Goal: Transaction & Acquisition: Purchase product/service

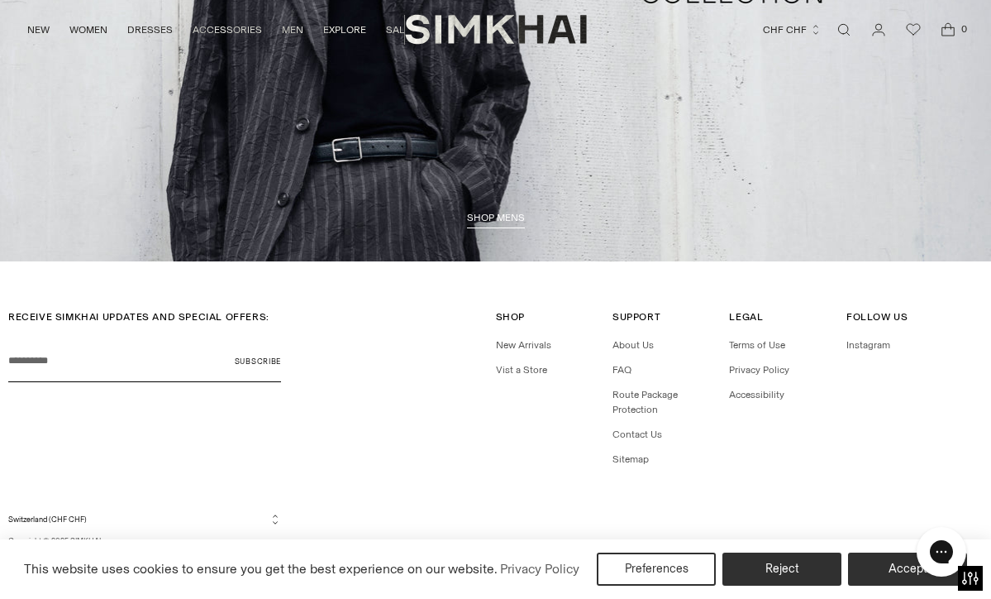
scroll to position [3593, 0]
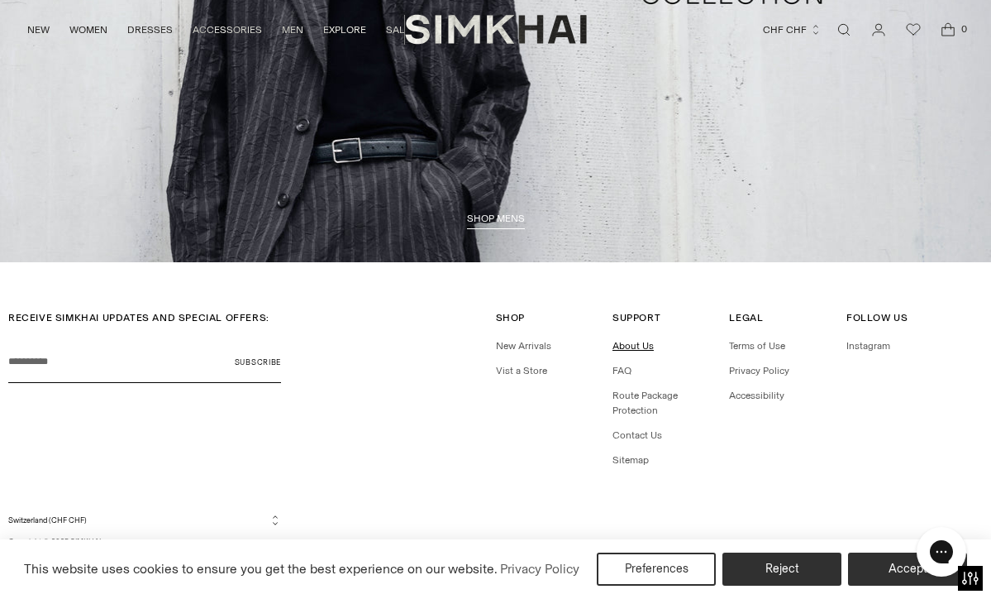
click at [629, 346] on link "About Us" at bounding box center [633, 346] width 41 height 12
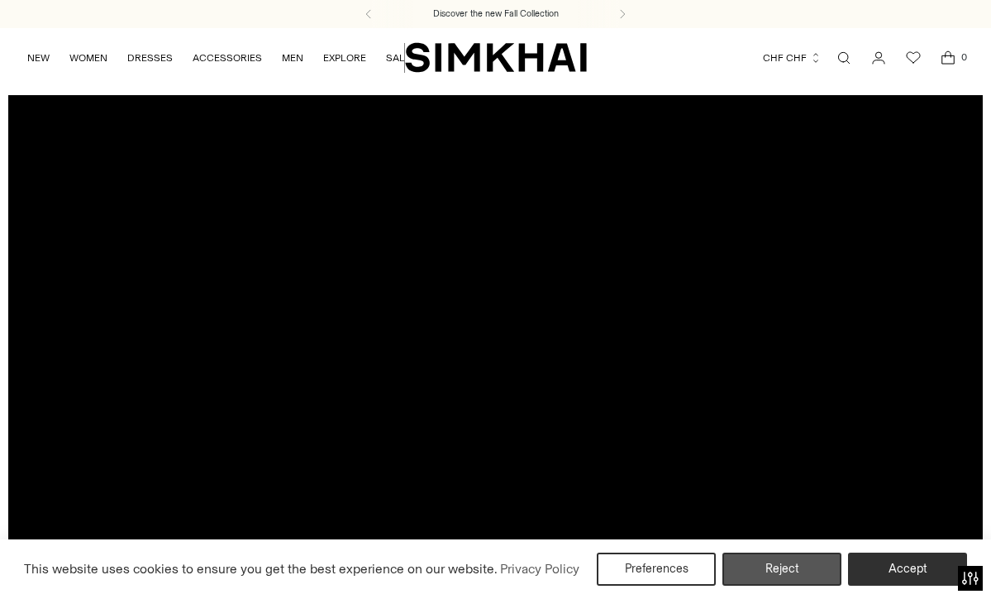
click at [781, 566] on button "Reject" at bounding box center [782, 568] width 119 height 33
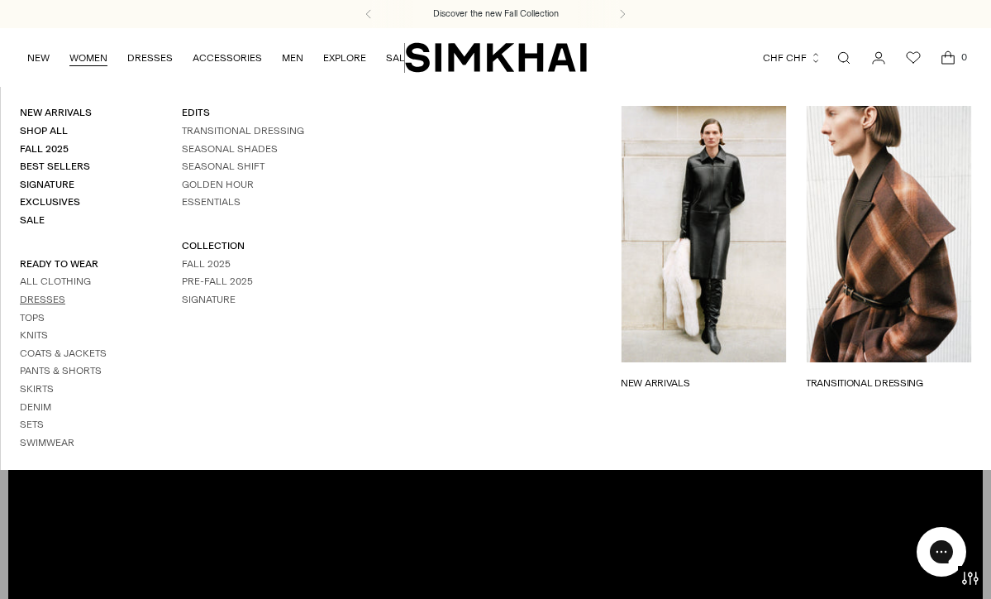
click at [50, 294] on link "Dresses" at bounding box center [42, 300] width 45 height 12
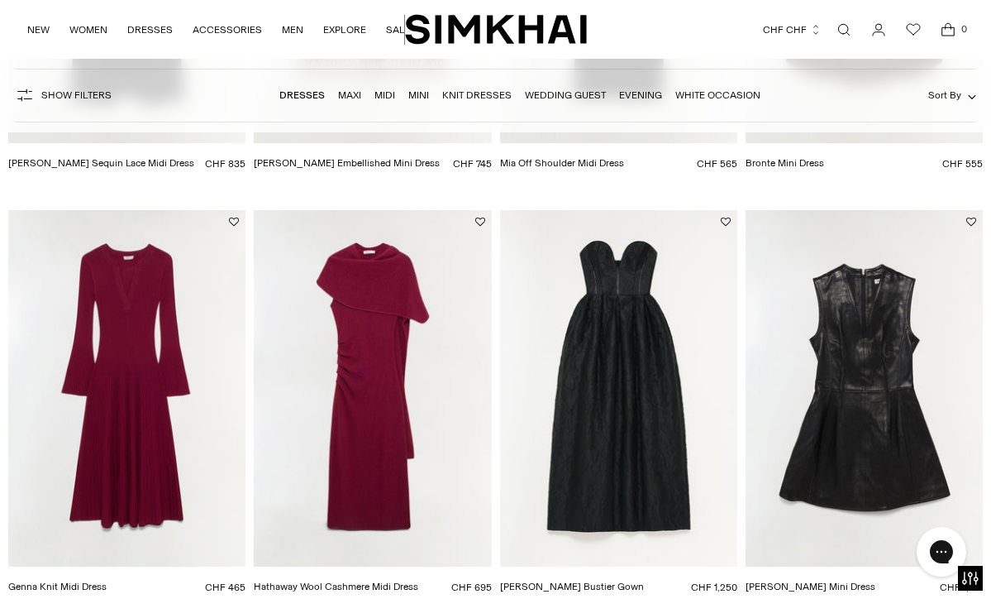
scroll to position [1771, 0]
click at [0, 0] on img "Hathaway Wool Cashmere Midi Dress" at bounding box center [0, 0] width 0 height 0
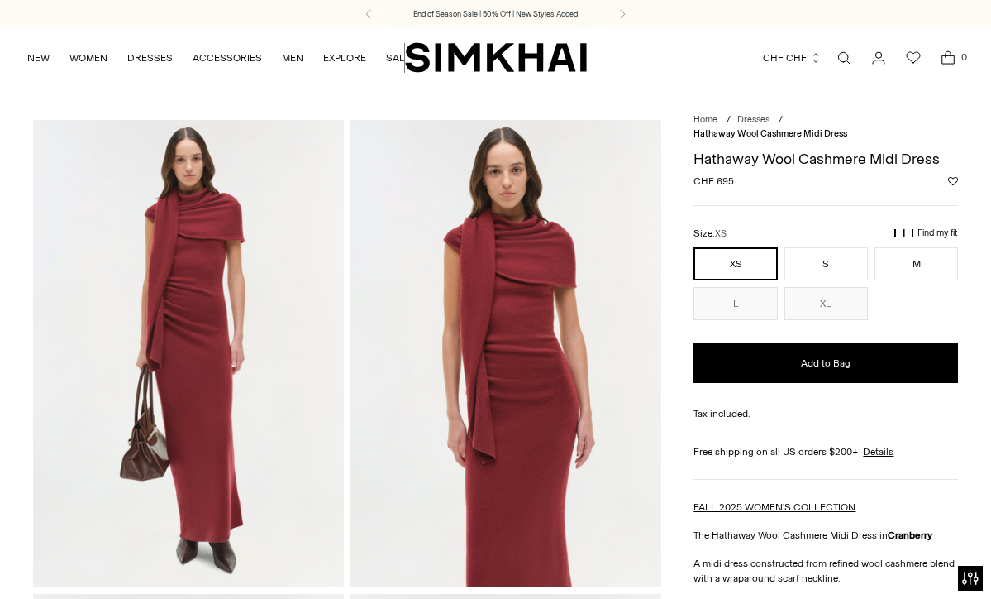
click at [180, 246] on img at bounding box center [188, 353] width 311 height 466
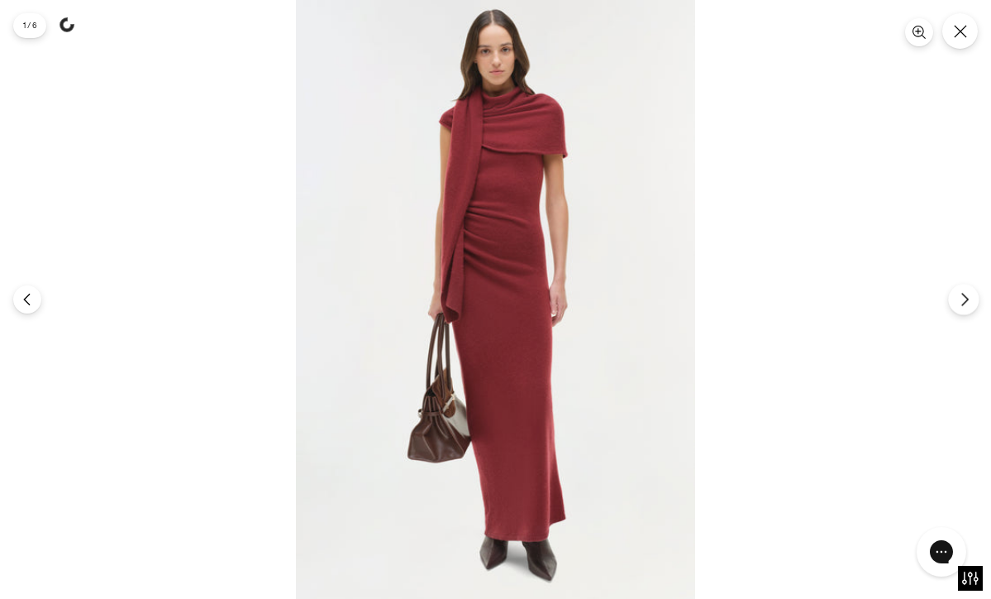
click at [963, 298] on icon "Next" at bounding box center [964, 299] width 15 height 15
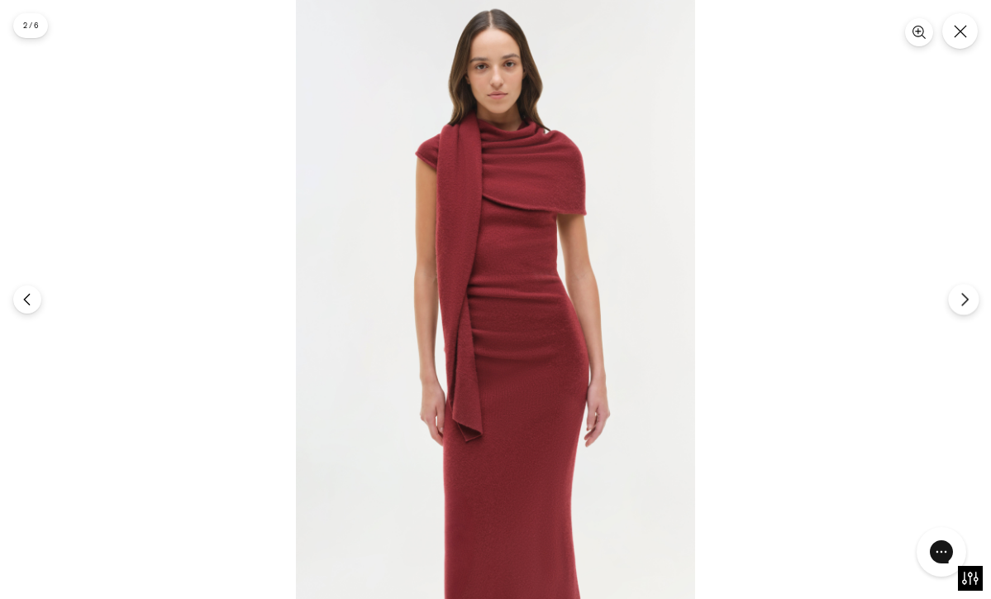
click at [963, 298] on icon "Next" at bounding box center [964, 299] width 15 height 15
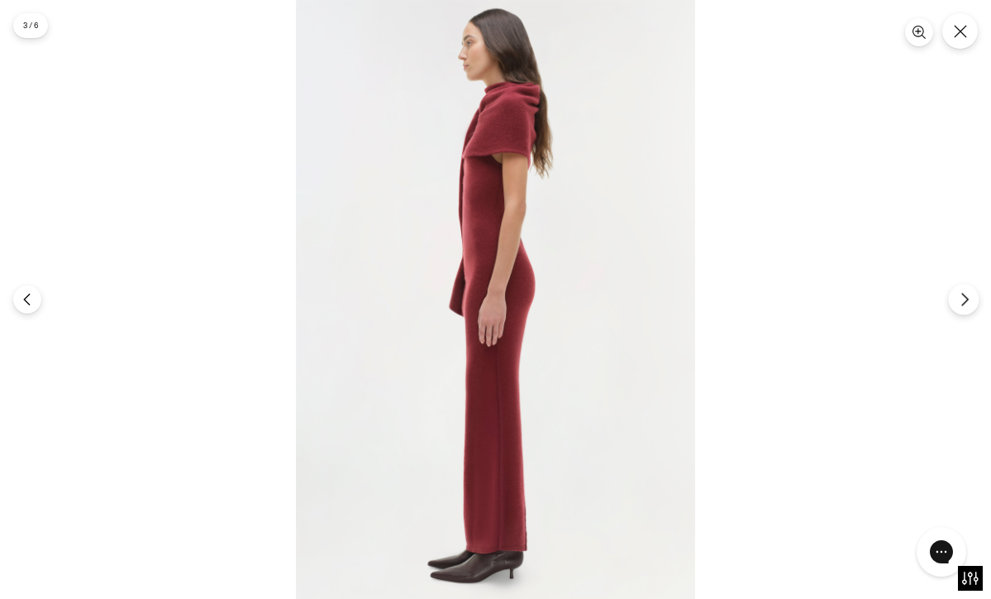
click at [963, 298] on icon "Next" at bounding box center [964, 299] width 15 height 15
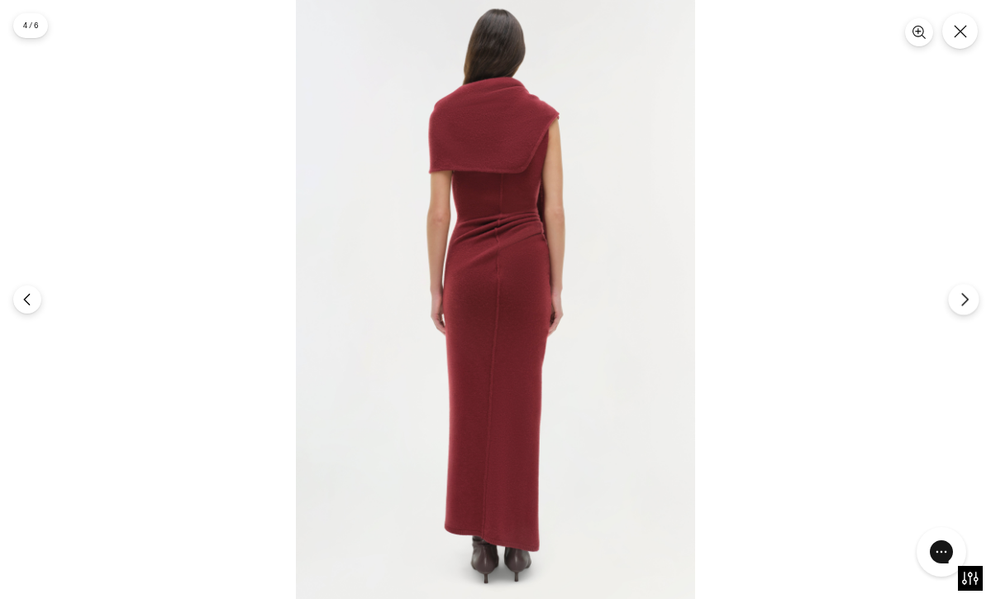
click at [963, 298] on icon "Next" at bounding box center [964, 299] width 15 height 15
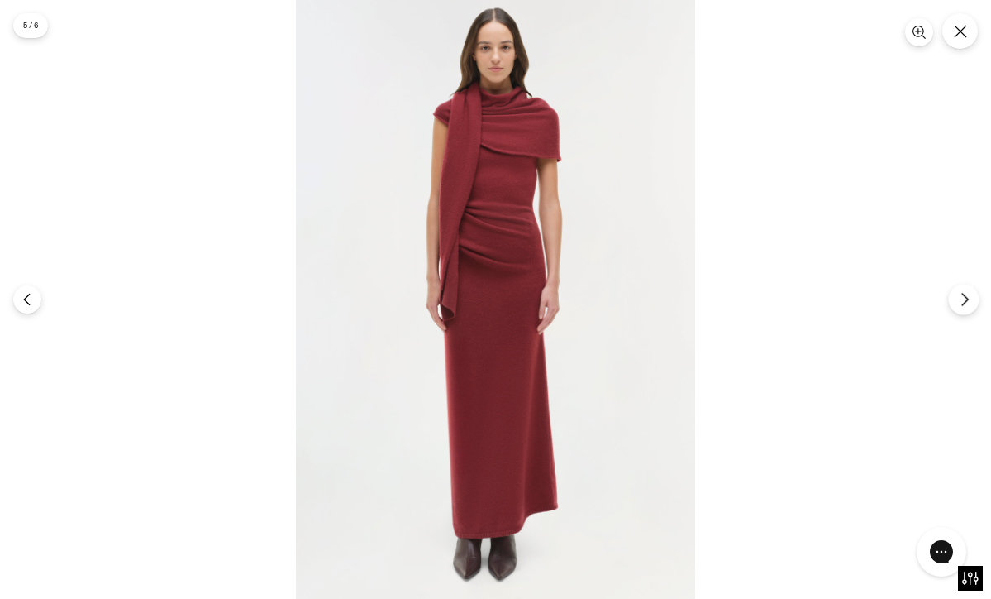
click at [963, 298] on icon "Next" at bounding box center [964, 299] width 15 height 15
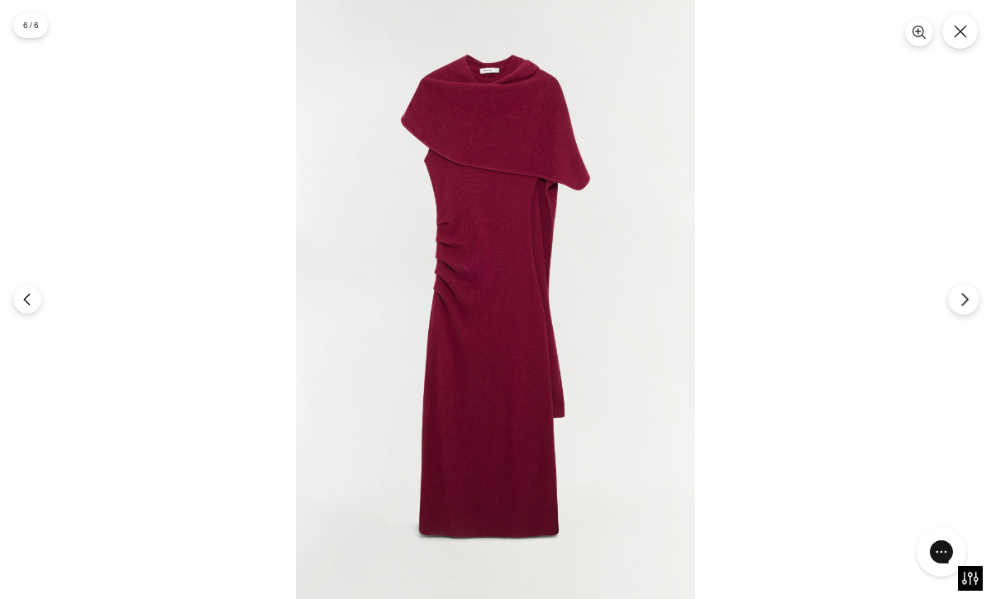
click at [963, 298] on icon "Next" at bounding box center [964, 299] width 15 height 15
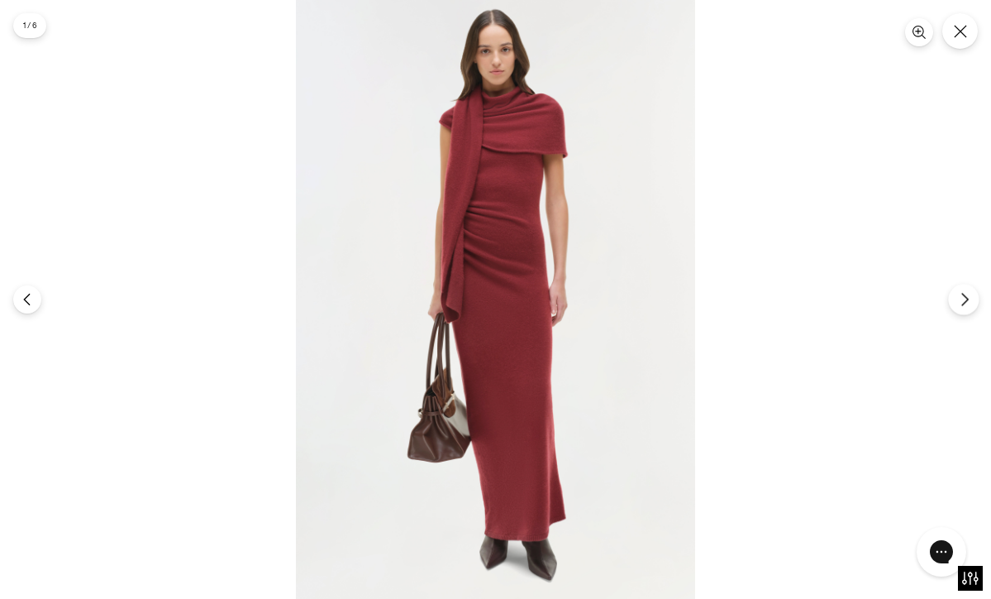
click at [963, 298] on icon "Next" at bounding box center [964, 299] width 15 height 15
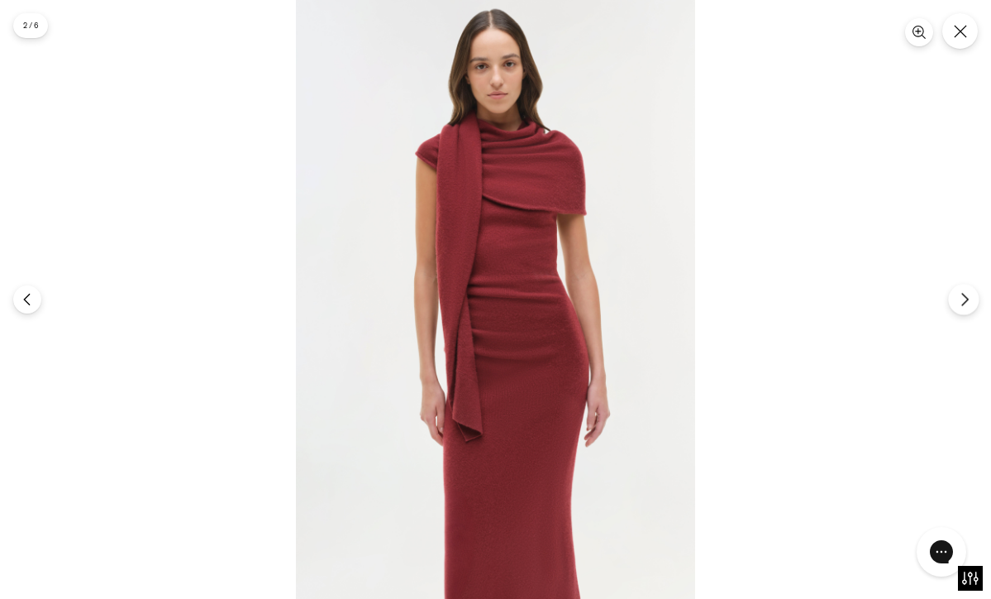
click at [963, 298] on icon "Next" at bounding box center [964, 299] width 15 height 15
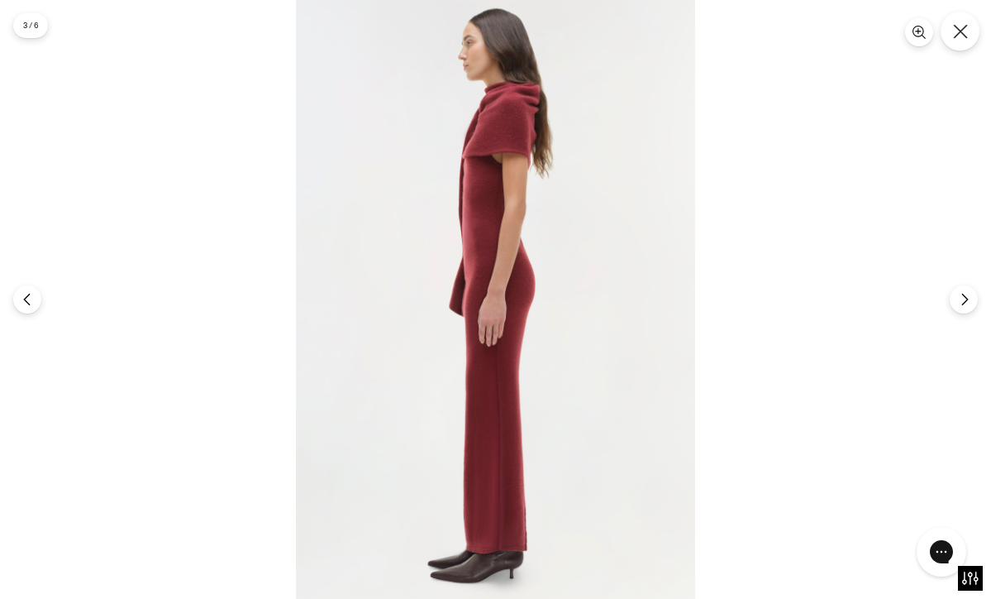
click at [963, 41] on button "Close" at bounding box center [960, 31] width 39 height 39
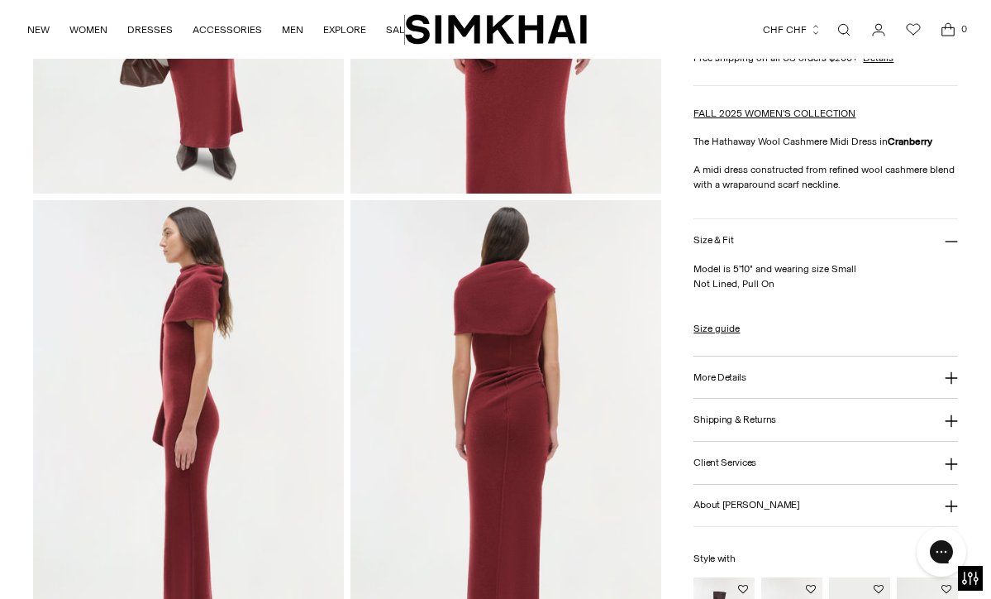
scroll to position [508, 0]
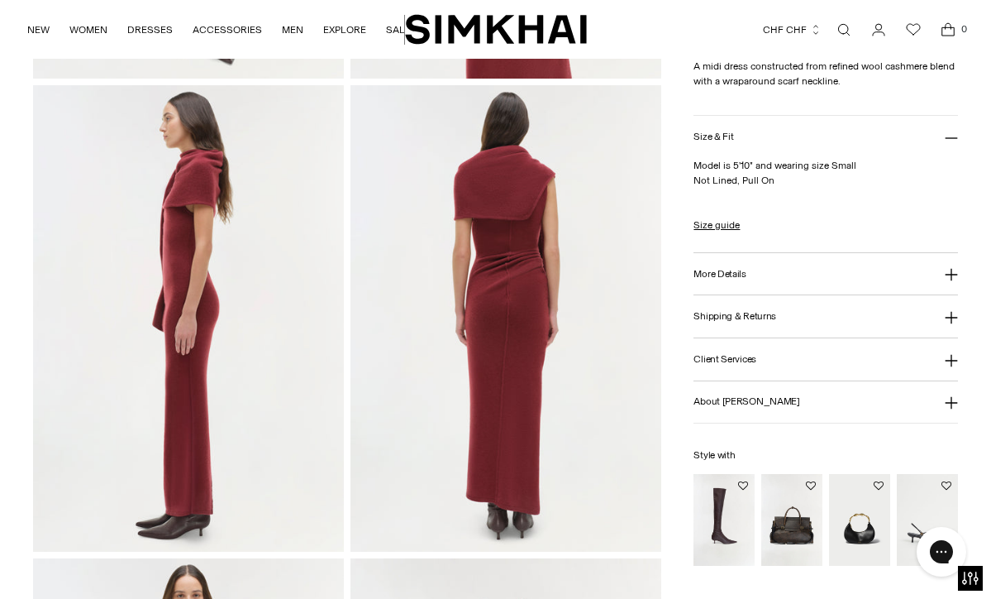
click at [791, 363] on button "Client Services" at bounding box center [826, 359] width 265 height 42
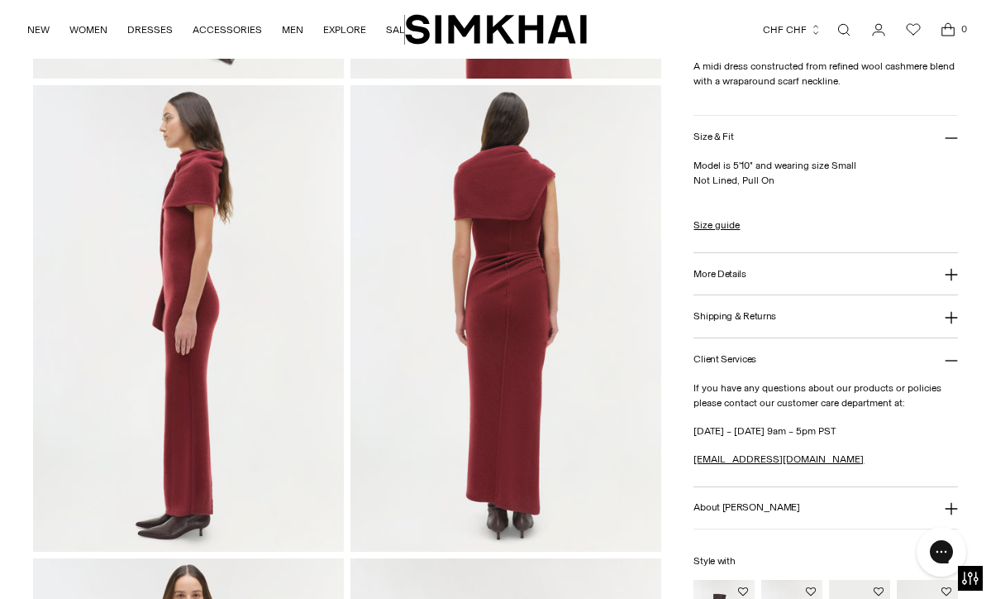
click at [797, 274] on button "More Details" at bounding box center [826, 274] width 265 height 42
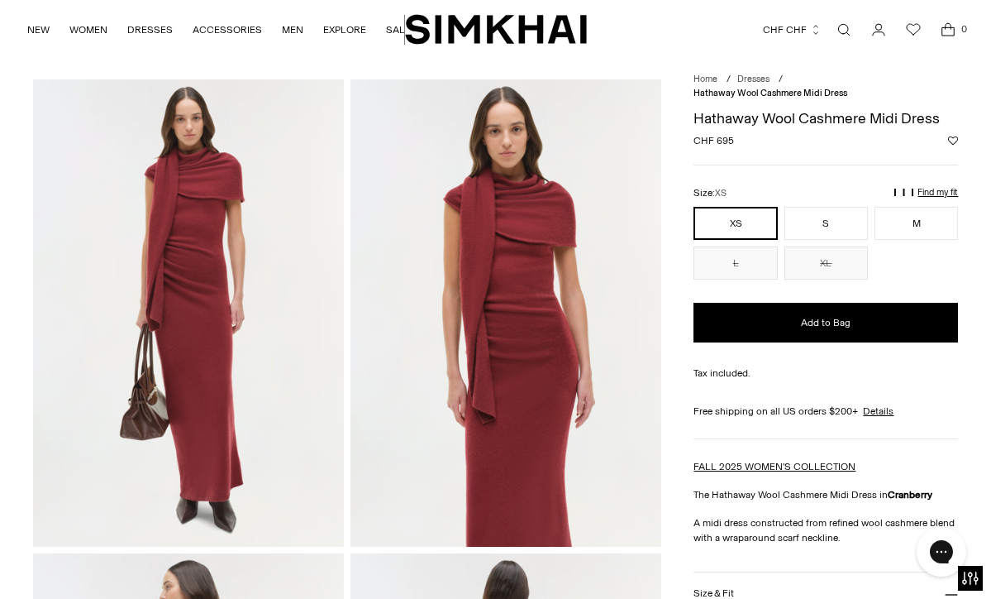
scroll to position [37, 0]
